Goal: Information Seeking & Learning: Learn about a topic

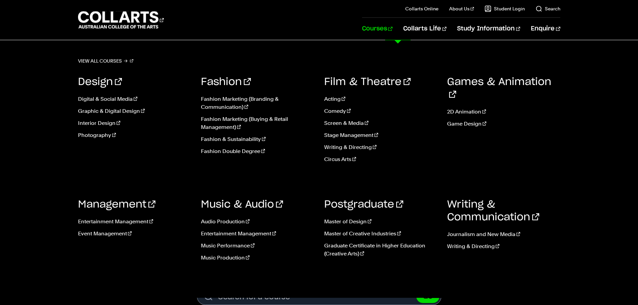
click at [392, 29] on link "Courses" at bounding box center [377, 29] width 30 height 22
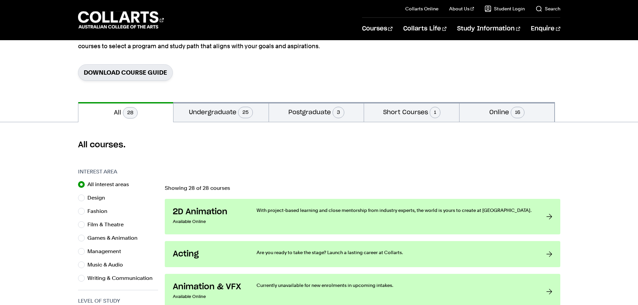
scroll to position [111, 0]
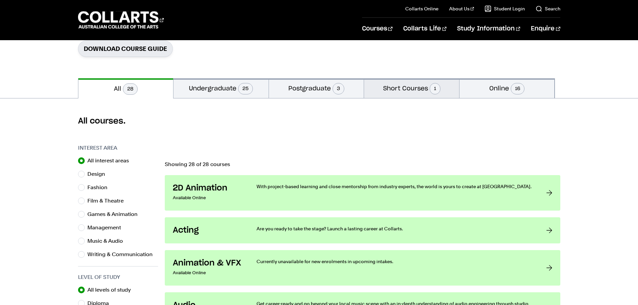
click at [394, 93] on button "Short Courses 1" at bounding box center [411, 88] width 95 height 20
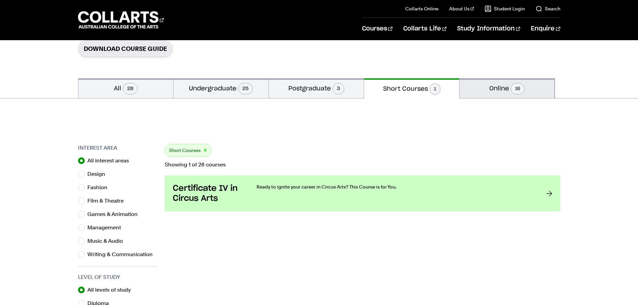
click at [540, 89] on button "Online 16" at bounding box center [506, 88] width 95 height 20
radio input "false"
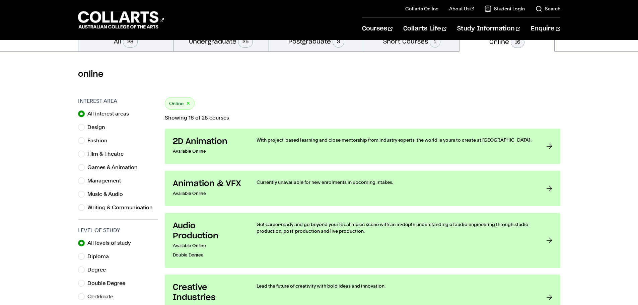
scroll to position [111, 0]
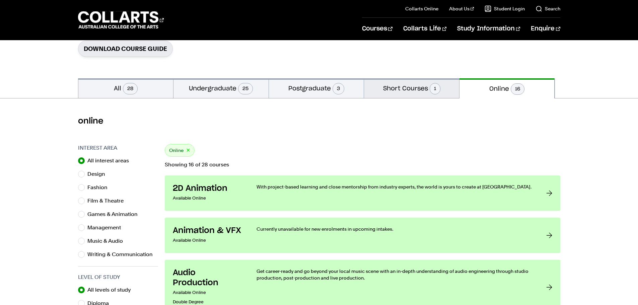
click at [433, 93] on span "1" at bounding box center [434, 88] width 11 height 11
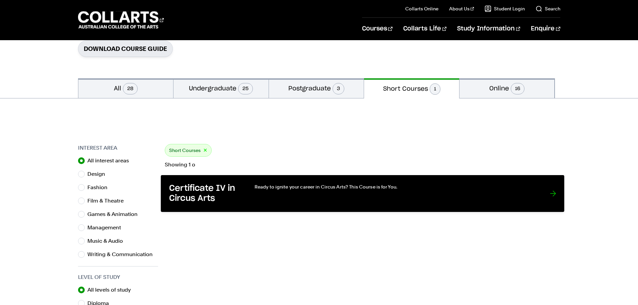
click at [208, 194] on h3 "Certificate IV in Circus Arts" at bounding box center [205, 193] width 72 height 20
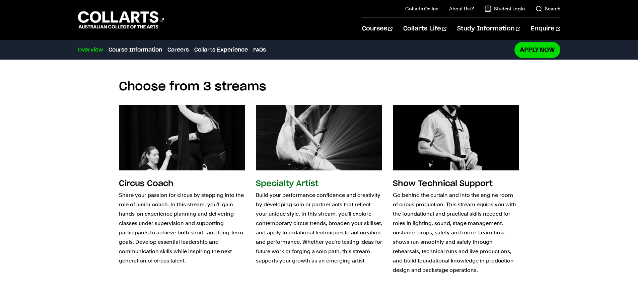
scroll to position [669, 0]
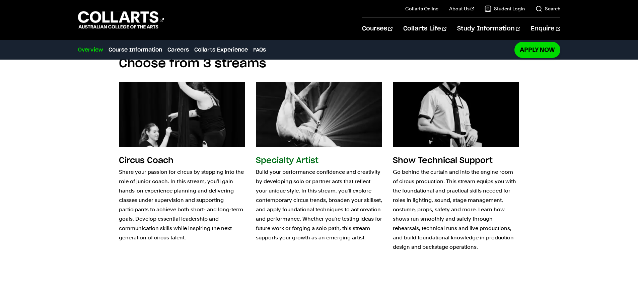
click at [325, 133] on img at bounding box center [318, 114] width 139 height 72
click at [299, 170] on p "Build your performance confidence and creativity by developing solo or partner …" at bounding box center [319, 204] width 126 height 75
click at [305, 158] on h3 "Specialty Artist" at bounding box center [287, 161] width 63 height 8
click at [274, 137] on img at bounding box center [318, 114] width 139 height 72
click at [272, 162] on h3 "Specialty Artist" at bounding box center [287, 161] width 63 height 8
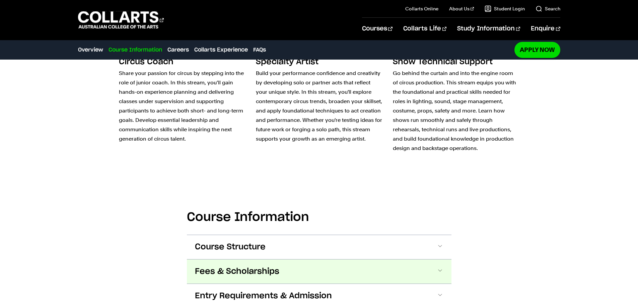
scroll to position [837, 0]
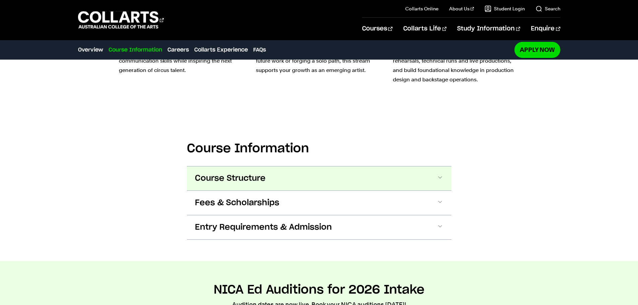
click at [301, 180] on button "Course Structure" at bounding box center [319, 178] width 264 height 24
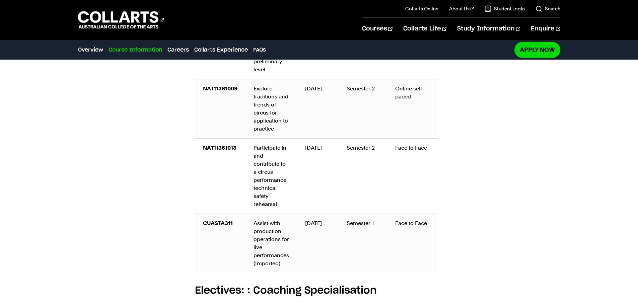
scroll to position [1836, 0]
